Goal: Task Accomplishment & Management: Use online tool/utility

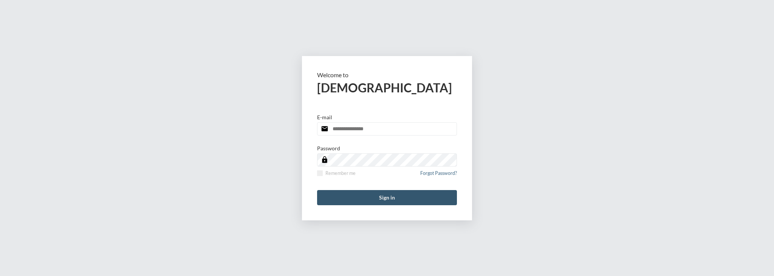
type input "**********"
click at [337, 194] on button "Sign in" at bounding box center [387, 197] width 140 height 15
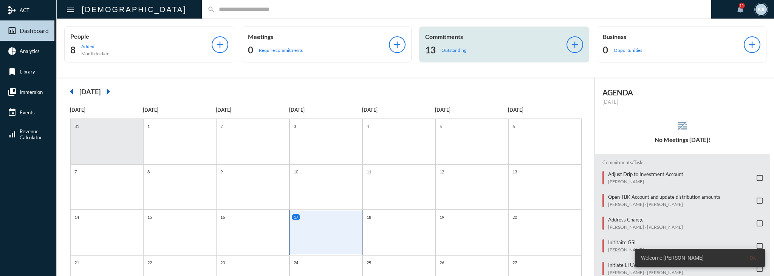
click at [495, 53] on div "13 Outstanding" at bounding box center [495, 50] width 141 height 12
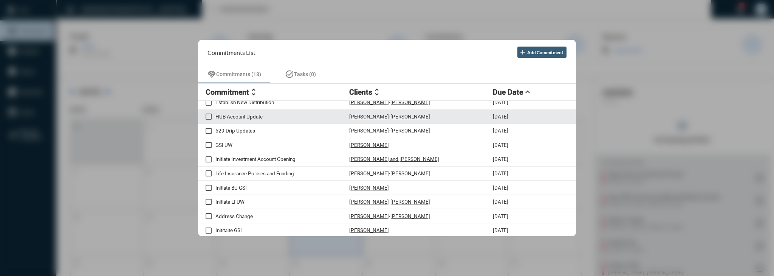
scroll to position [30, 0]
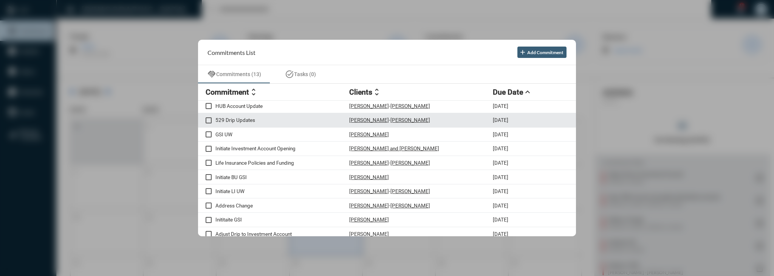
click at [225, 118] on p "529 Drip Updates" at bounding box center [283, 120] width 134 height 6
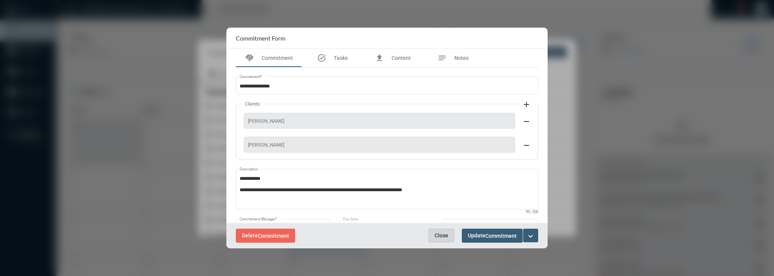
click at [440, 234] on span "Close" at bounding box center [442, 235] width 14 height 6
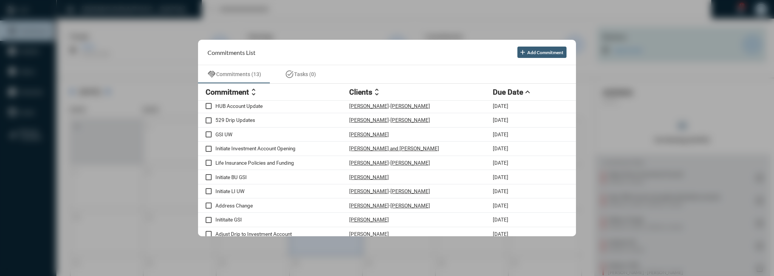
click at [605, 51] on div at bounding box center [387, 138] width 774 height 276
